Goal: Task Accomplishment & Management: Manage account settings

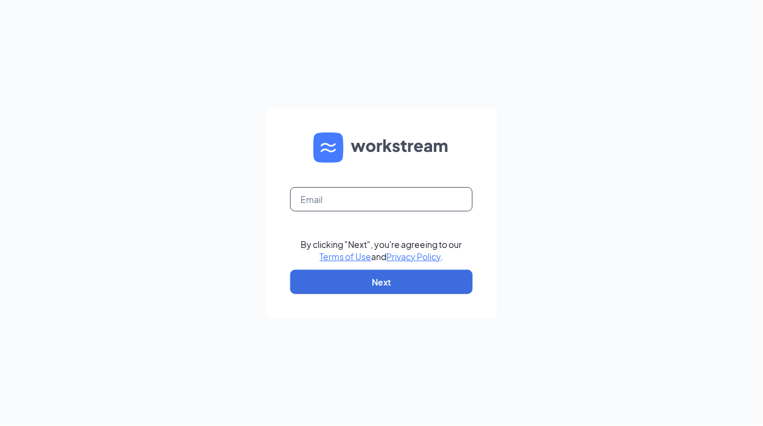
click at [363, 201] on input "text" at bounding box center [381, 199] width 182 height 24
type input "[EMAIL_ADDRESS][DOMAIN_NAME]"
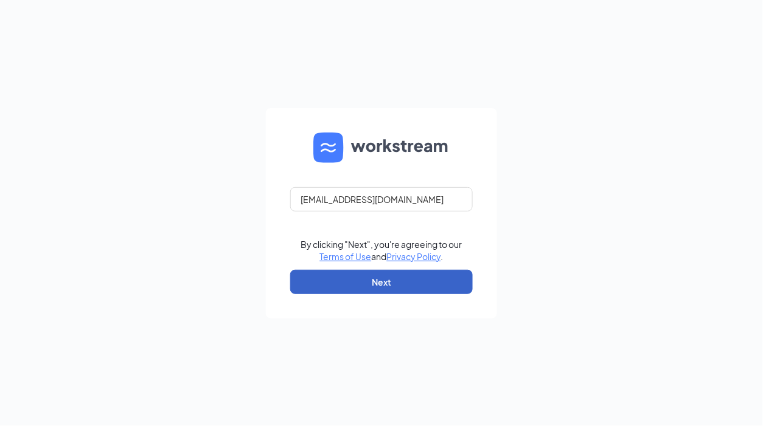
click at [375, 286] on button "Next" at bounding box center [381, 282] width 182 height 24
